Goal: Navigation & Orientation: Go to known website

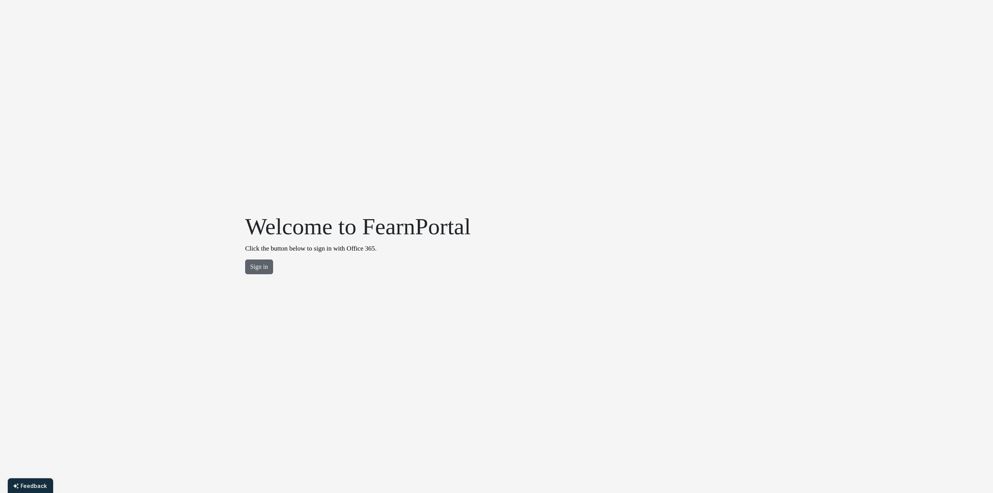
click at [258, 270] on button "Sign in" at bounding box center [259, 267] width 28 height 15
